Goal: Navigation & Orientation: Find specific page/section

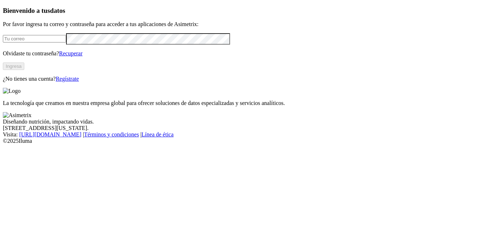
type input "[PERSON_NAME][EMAIL_ADDRESS][PERSON_NAME][DOMAIN_NAME]"
click at [66, 42] on input "[PERSON_NAME][EMAIL_ADDRESS][PERSON_NAME][DOMAIN_NAME]" at bounding box center [34, 38] width 63 height 7
click at [24, 70] on button "Ingresa" at bounding box center [13, 65] width 21 height 7
